Goal: Information Seeking & Learning: Learn about a topic

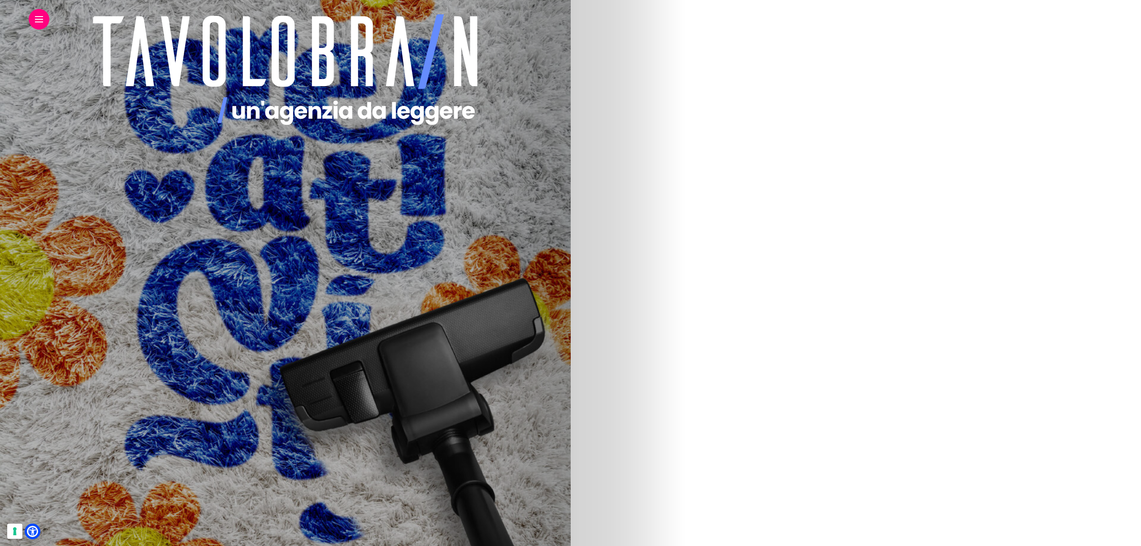
scroll to position [195, 0]
click at [255, 390] on img at bounding box center [103, 395] width 301 height 538
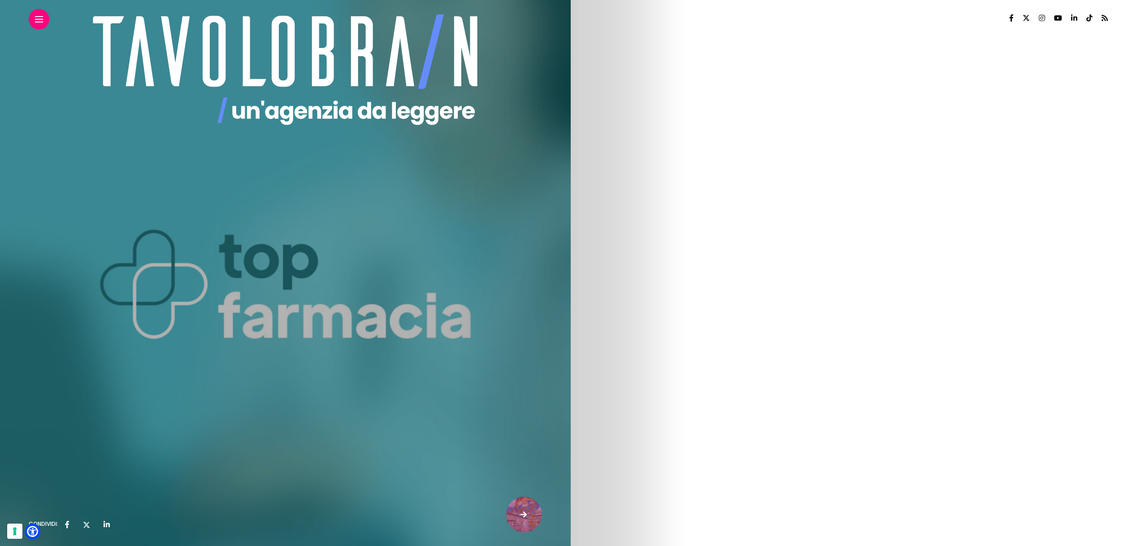
drag, startPoint x: 199, startPoint y: 31, endPoint x: 386, endPoint y: 80, distance: 193.1
click at [199, 31] on icon at bounding box center [285, 69] width 402 height 121
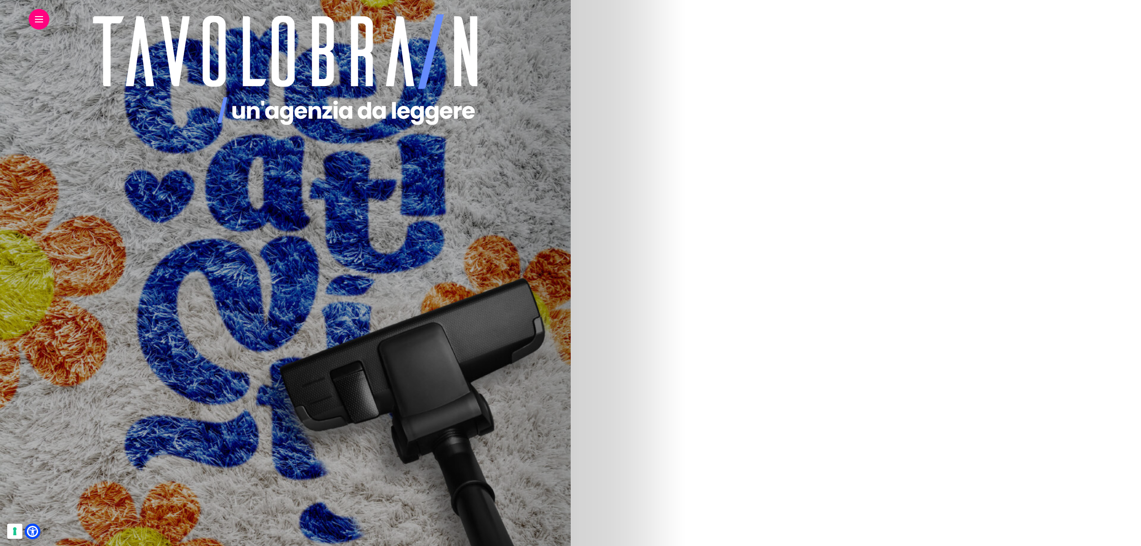
scroll to position [439, 0]
click at [505, 241] on link "Il food cambierà ancora" at bounding box center [447, 235] width 113 height 17
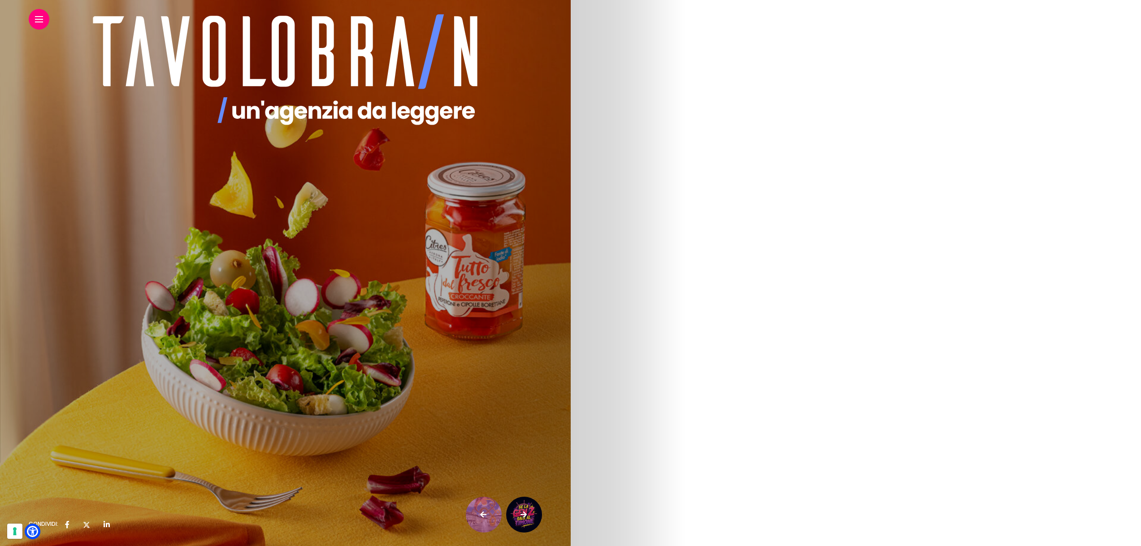
scroll to position [1746, 0]
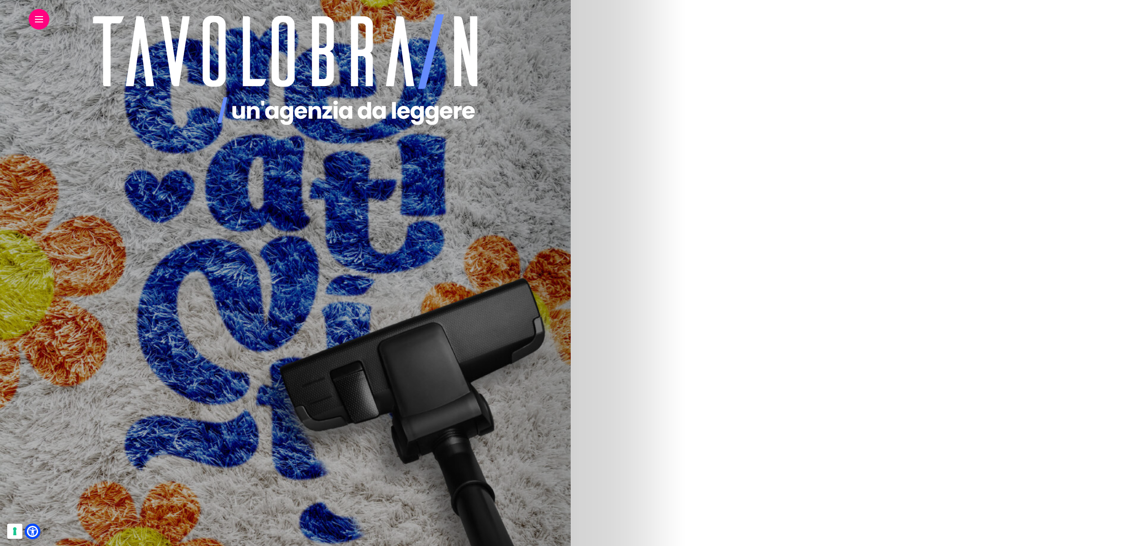
scroll to position [386, 0]
click at [255, 210] on img at bounding box center [103, 204] width 301 height 538
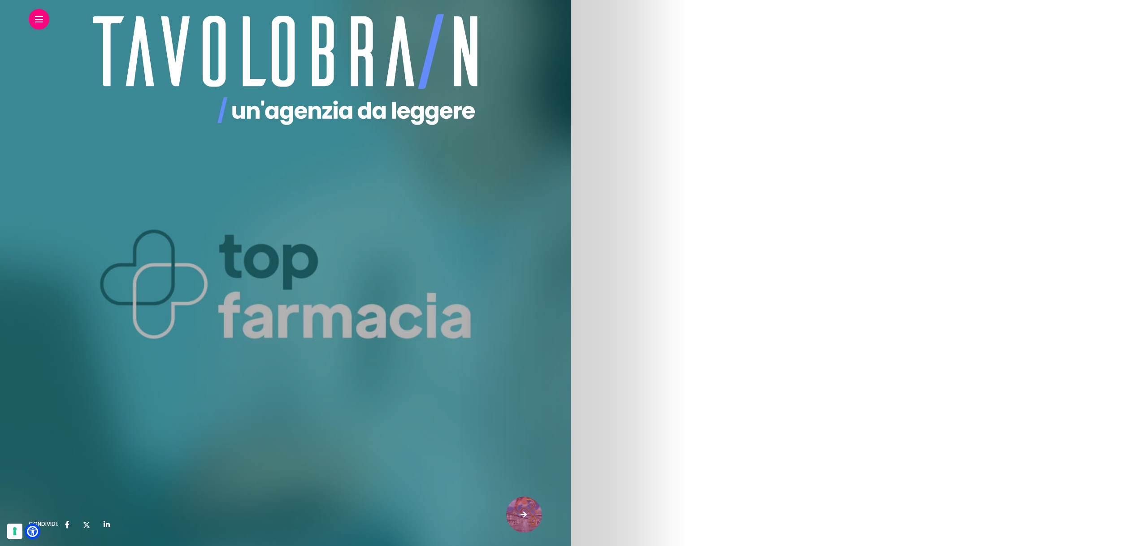
scroll to position [337, 0]
